Goal: Information Seeking & Learning: Learn about a topic

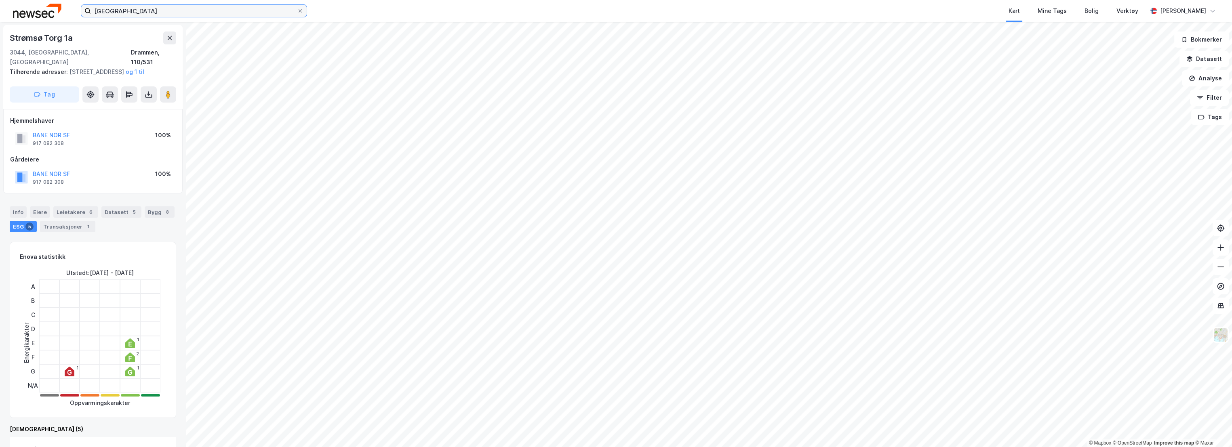
click at [148, 10] on input "[GEOGRAPHIC_DATA]" at bounding box center [194, 11] width 206 height 12
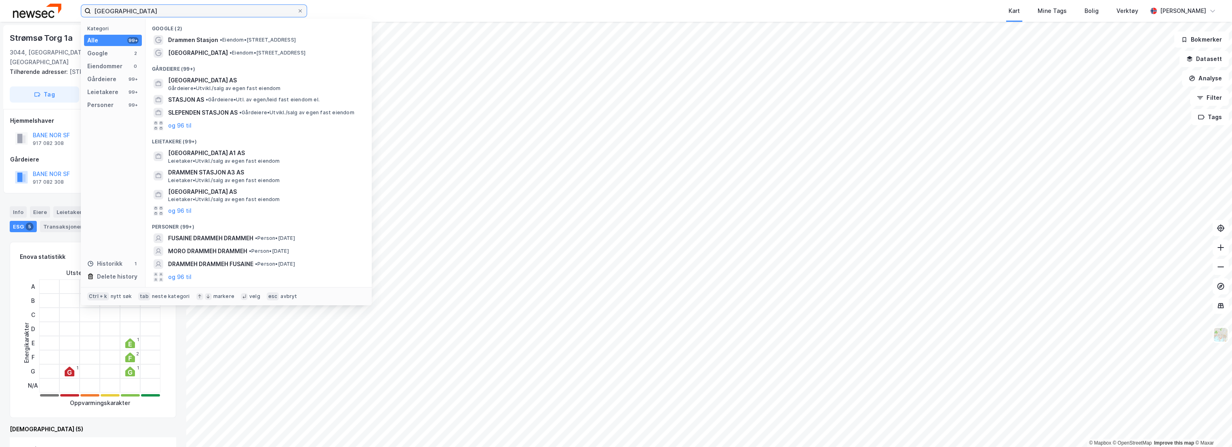
click at [148, 10] on input "[GEOGRAPHIC_DATA]" at bounding box center [194, 11] width 206 height 12
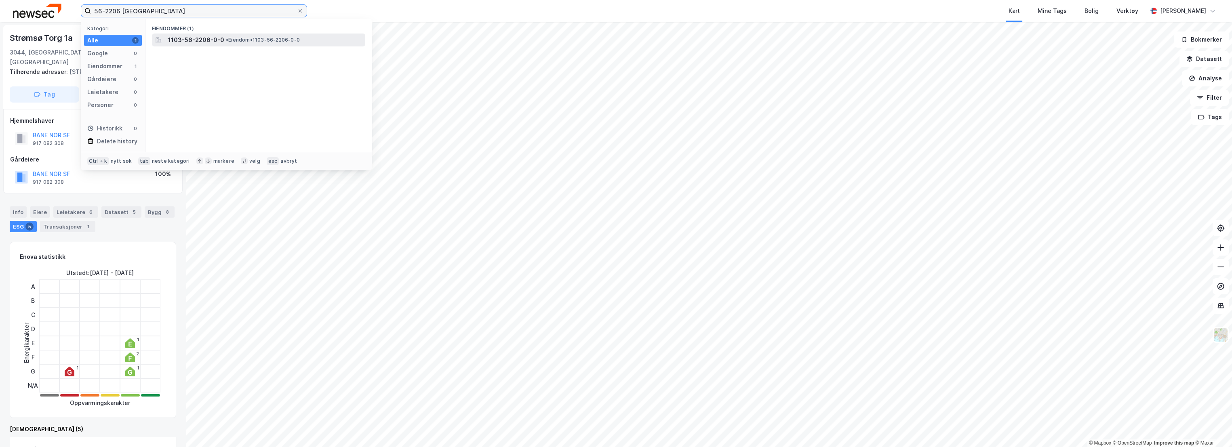
type input "56-2206 [GEOGRAPHIC_DATA]"
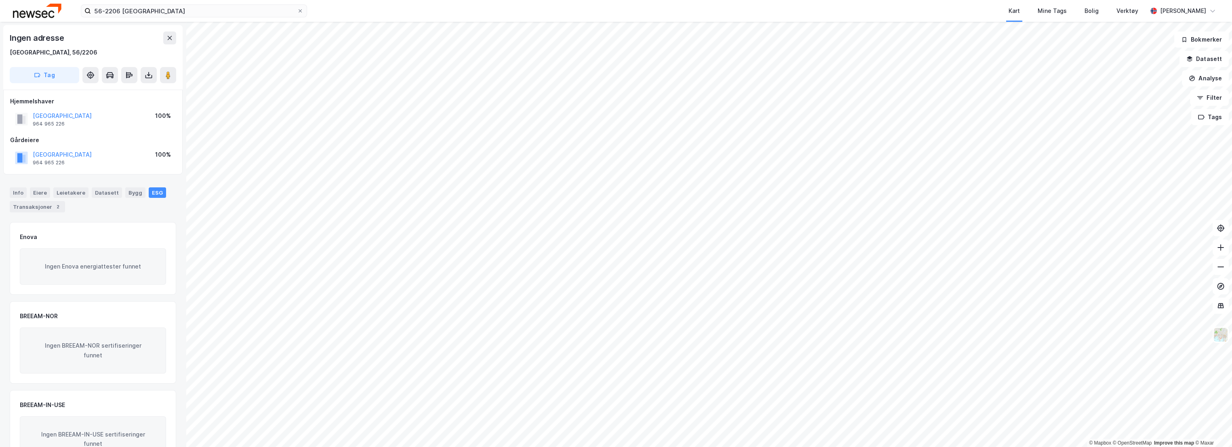
click at [114, 226] on div "Enova Ingen Enova energiattester funnet" at bounding box center [93, 258] width 166 height 73
click at [10, 191] on div "Info" at bounding box center [18, 192] width 17 height 11
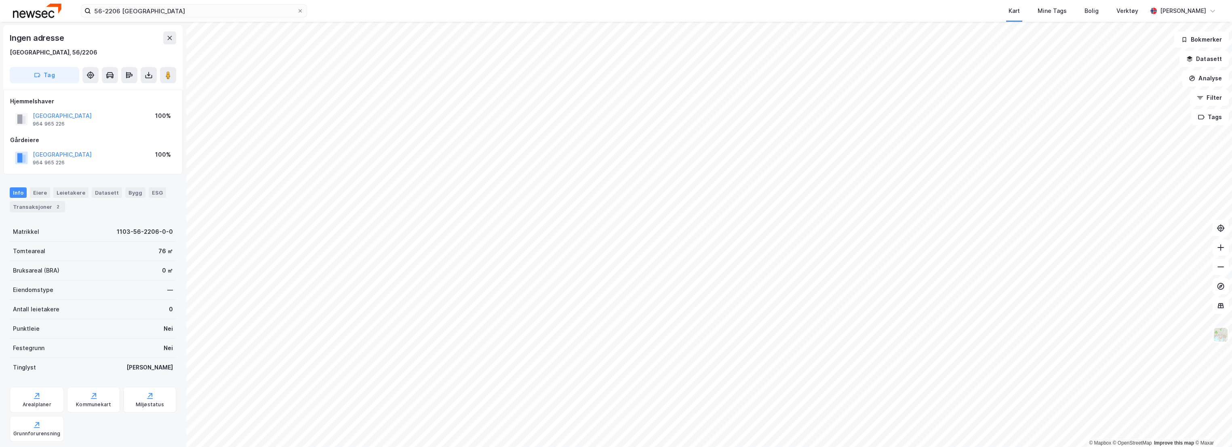
click at [91, 250] on div "Tomteareal 76 ㎡" at bounding box center [93, 251] width 166 height 19
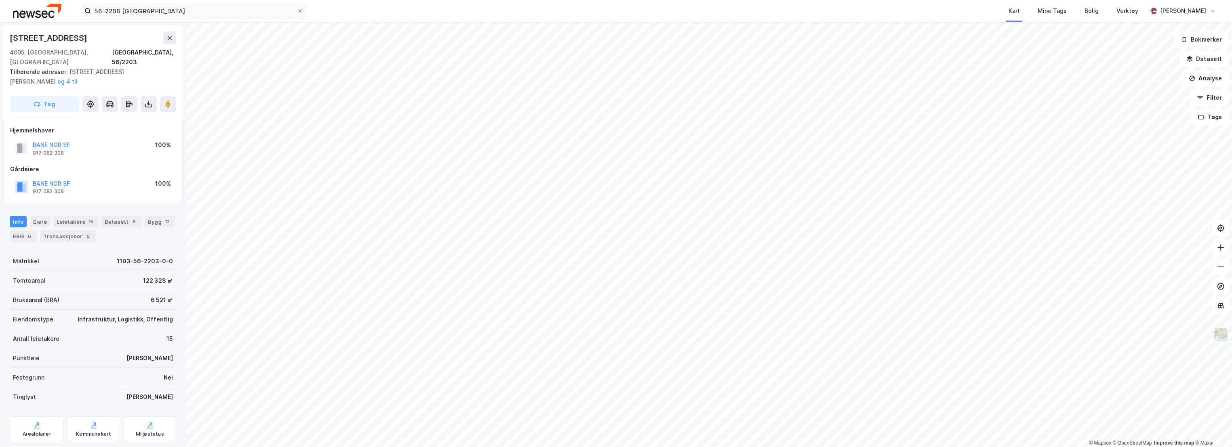
scroll to position [2, 0]
click at [26, 230] on div "6" at bounding box center [29, 234] width 8 height 8
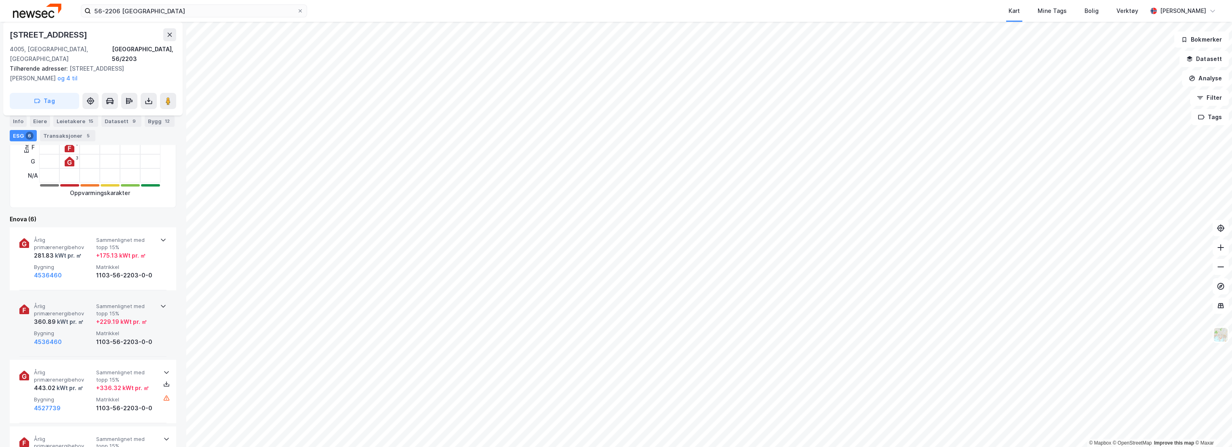
scroll to position [224, 0]
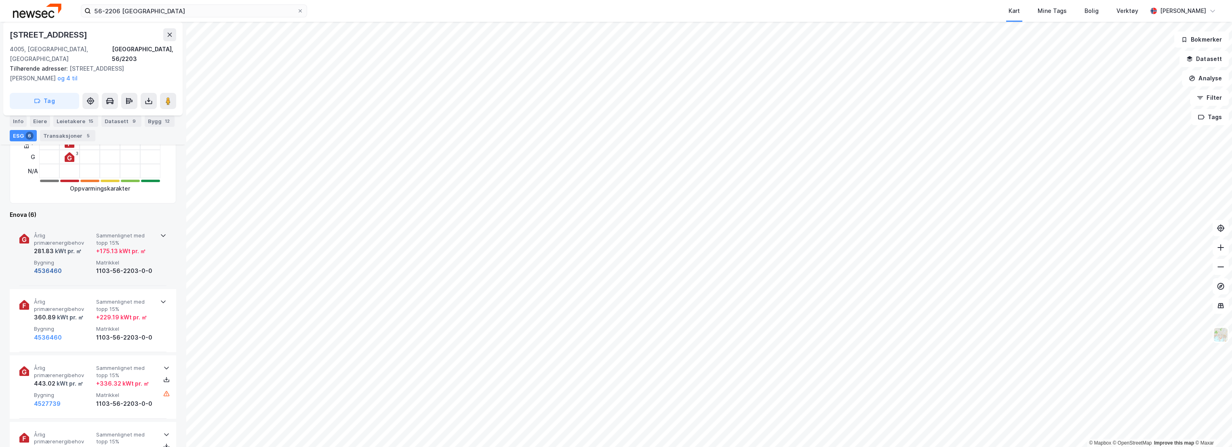
click at [47, 266] on button "4536460" at bounding box center [48, 271] width 28 height 10
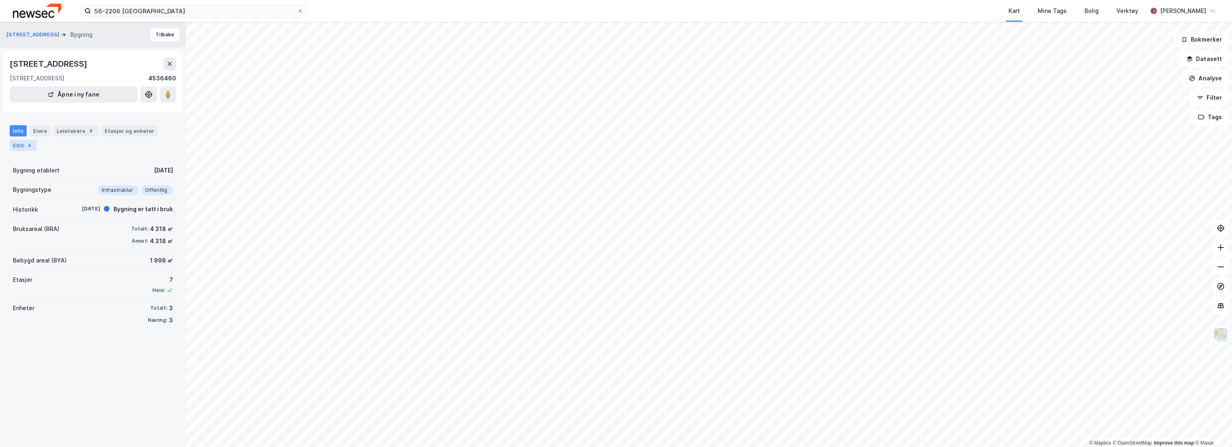
click at [20, 147] on div "ESG 4" at bounding box center [23, 145] width 27 height 11
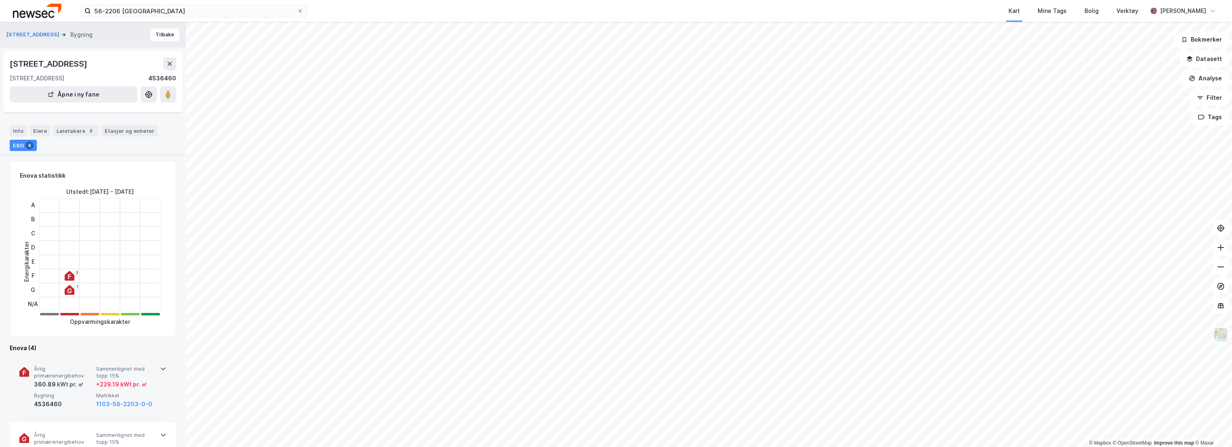
scroll to position [90, 0]
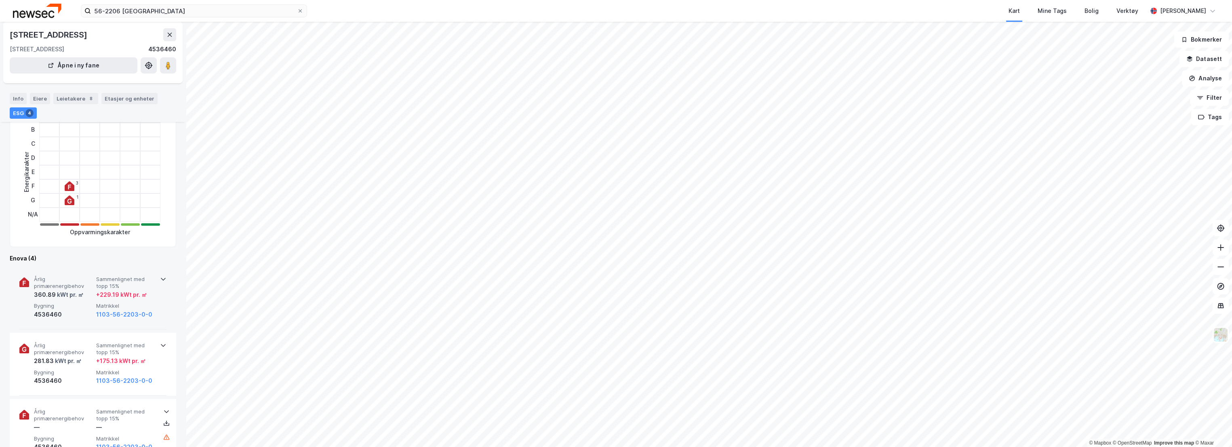
click at [75, 284] on span "Årlig primærenergibehov" at bounding box center [63, 283] width 59 height 14
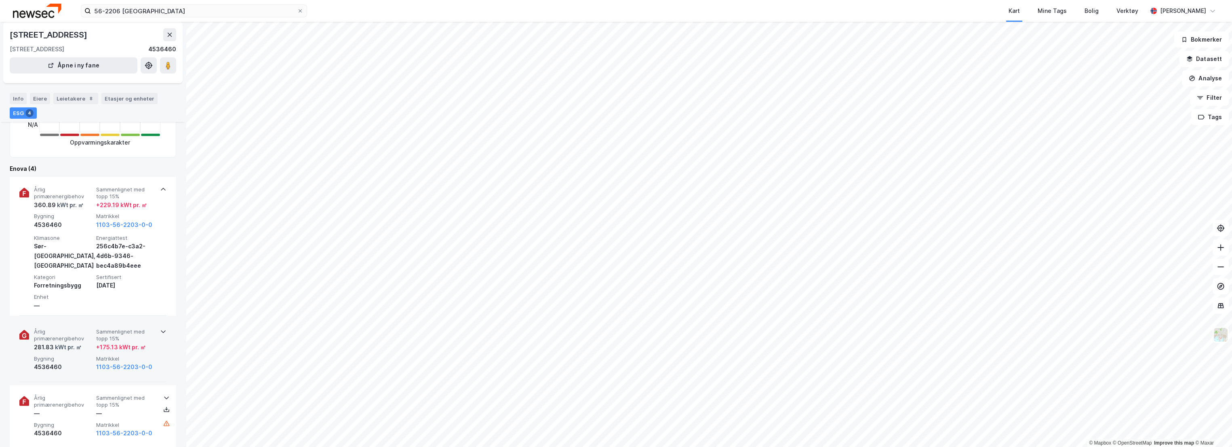
click at [71, 336] on span "Årlig primærenergibehov" at bounding box center [63, 335] width 59 height 14
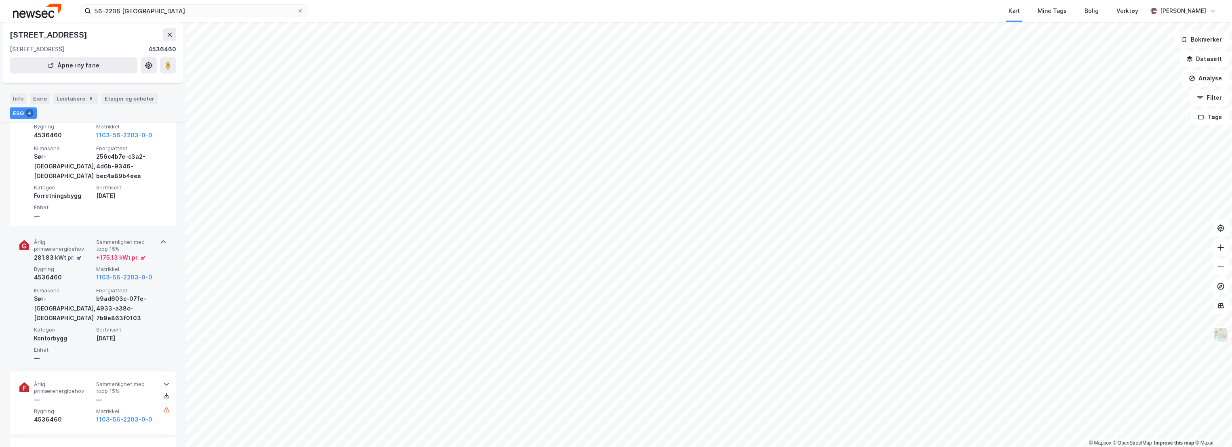
scroll to position [224, 0]
